Goal: Task Accomplishment & Management: Manage account settings

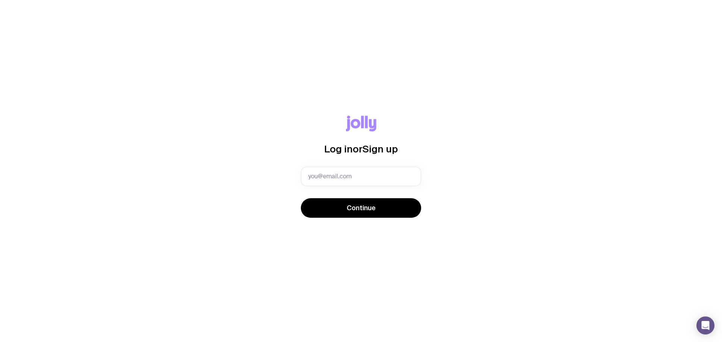
type input "[PERSON_NAME][EMAIL_ADDRESS][DOMAIN_NAME]"
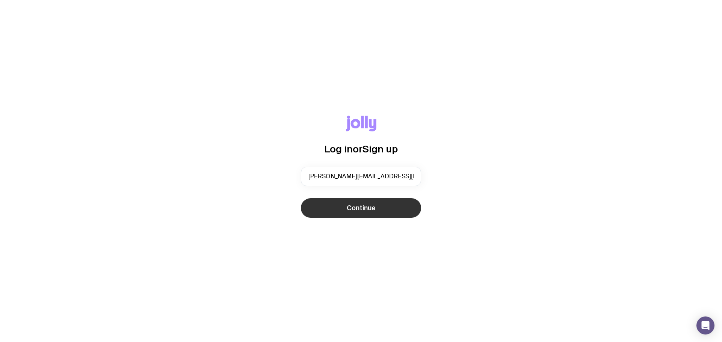
click at [373, 205] on span "Continue" at bounding box center [360, 208] width 29 height 9
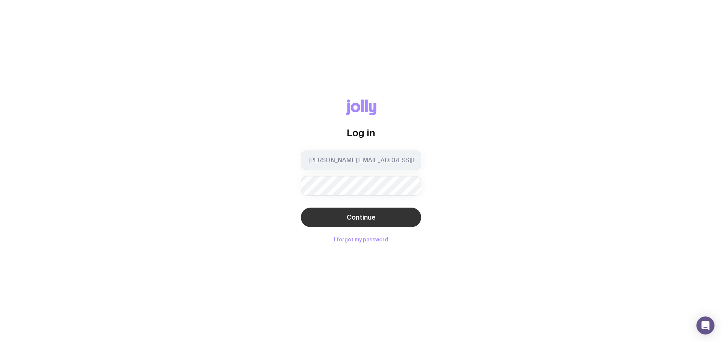
click at [359, 216] on span "Continue" at bounding box center [360, 217] width 29 height 9
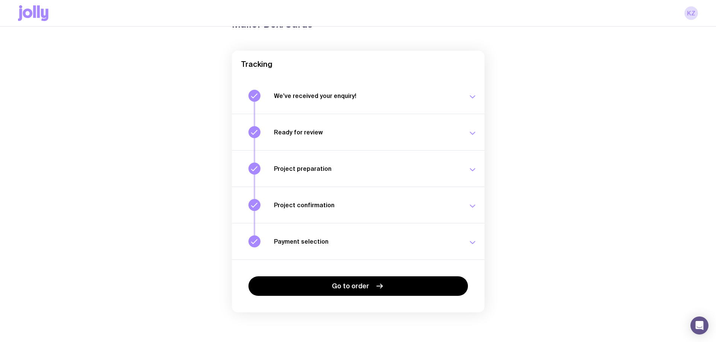
scroll to position [48, 0]
click at [399, 180] on button "Project preparation Your project details are ready for review. [DATE] 2:35pm" at bounding box center [358, 168] width 253 height 36
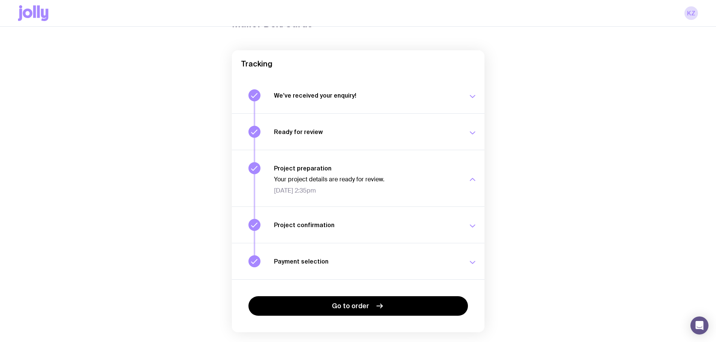
click at [383, 213] on button "Project confirmation Your project details have been confirmed. [DATE] 11:29am" at bounding box center [358, 225] width 253 height 36
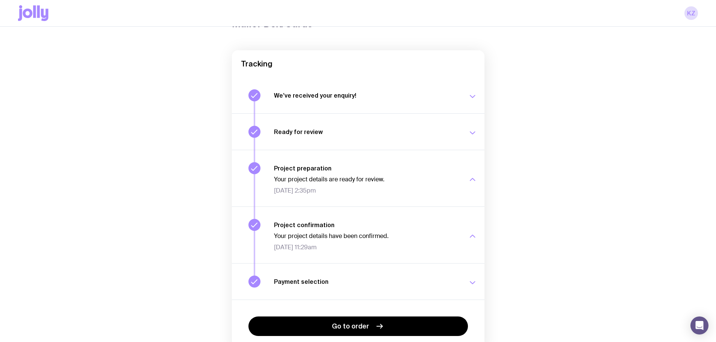
click at [365, 274] on button "Payment selection Choose your payment option to finalise your swag project. [DA…" at bounding box center [358, 281] width 253 height 36
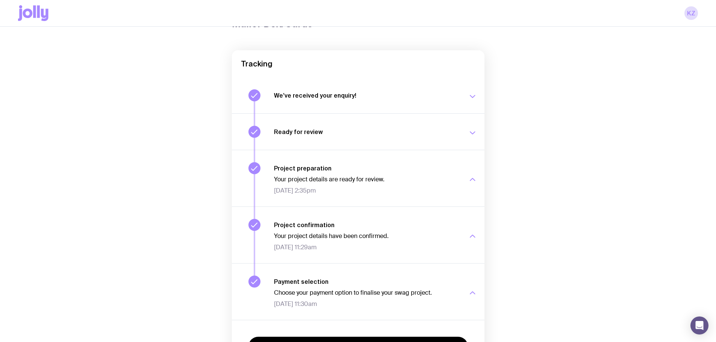
click at [413, 128] on div "Ready for review Check your email to review your proposal and merch concepts. […" at bounding box center [375, 132] width 203 height 12
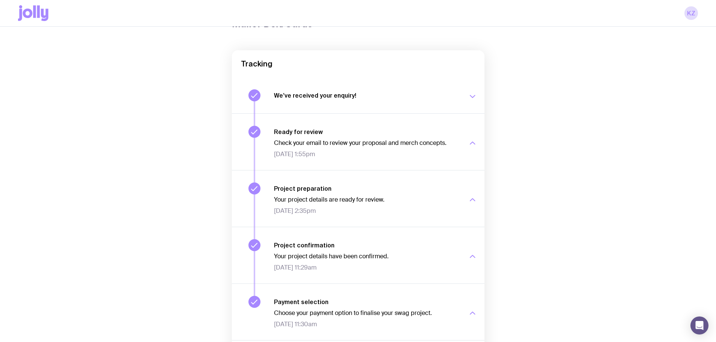
click at [428, 106] on button "We’ve received your enquiry! Our team is on it and preparing your proposal now.…" at bounding box center [358, 95] width 253 height 36
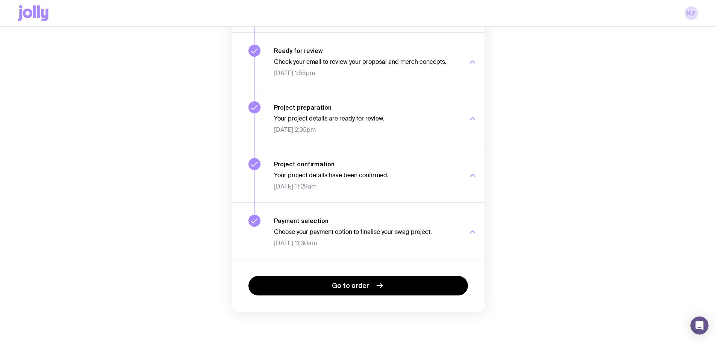
click at [374, 231] on p "Choose your payment option to finalise your swag project." at bounding box center [366, 232] width 185 height 8
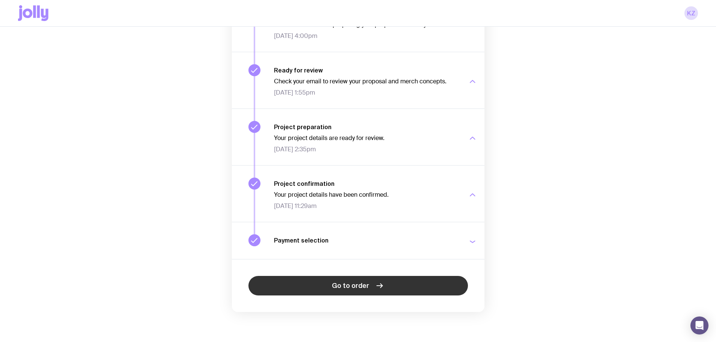
scroll to position [130, 0]
click at [356, 291] on link "Go to order" at bounding box center [357, 286] width 219 height 20
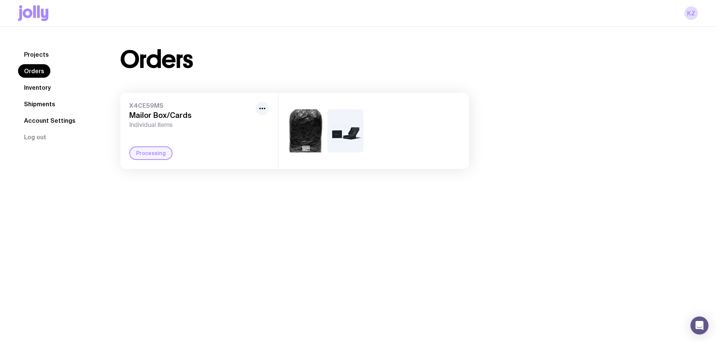
click at [41, 88] on link "Inventory" at bounding box center [37, 88] width 39 height 14
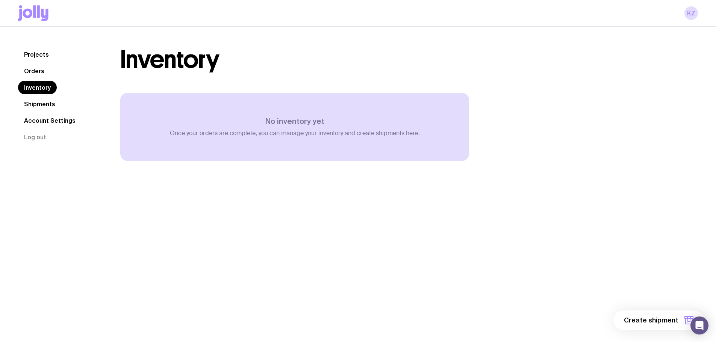
click at [51, 65] on nav "Projects Orders Inventory Shipments Account Settings Log out" at bounding box center [60, 96] width 84 height 96
click at [36, 70] on link "Orders" at bounding box center [34, 71] width 32 height 14
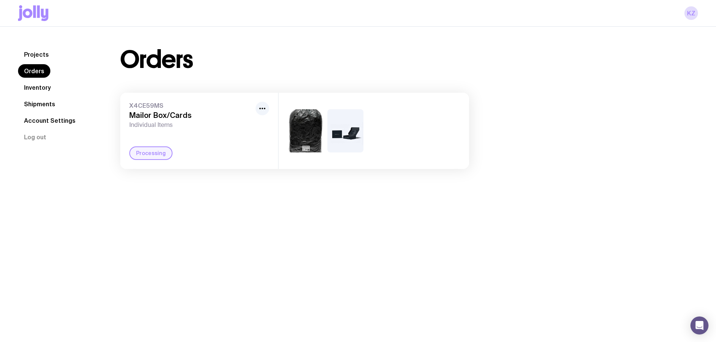
click at [48, 56] on link "Projects" at bounding box center [36, 55] width 37 height 14
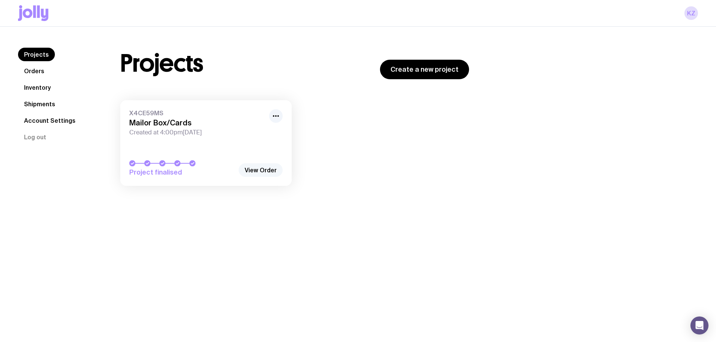
click at [266, 175] on link "View Order" at bounding box center [261, 170] width 44 height 14
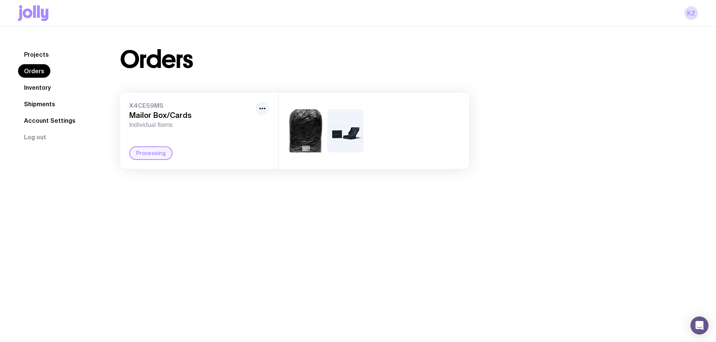
click at [289, 138] on img at bounding box center [305, 130] width 36 height 43
click at [264, 110] on icon "button" at bounding box center [262, 108] width 9 height 9
click at [166, 124] on span "Individual Items" at bounding box center [190, 125] width 123 height 8
